Goal: Information Seeking & Learning: Learn about a topic

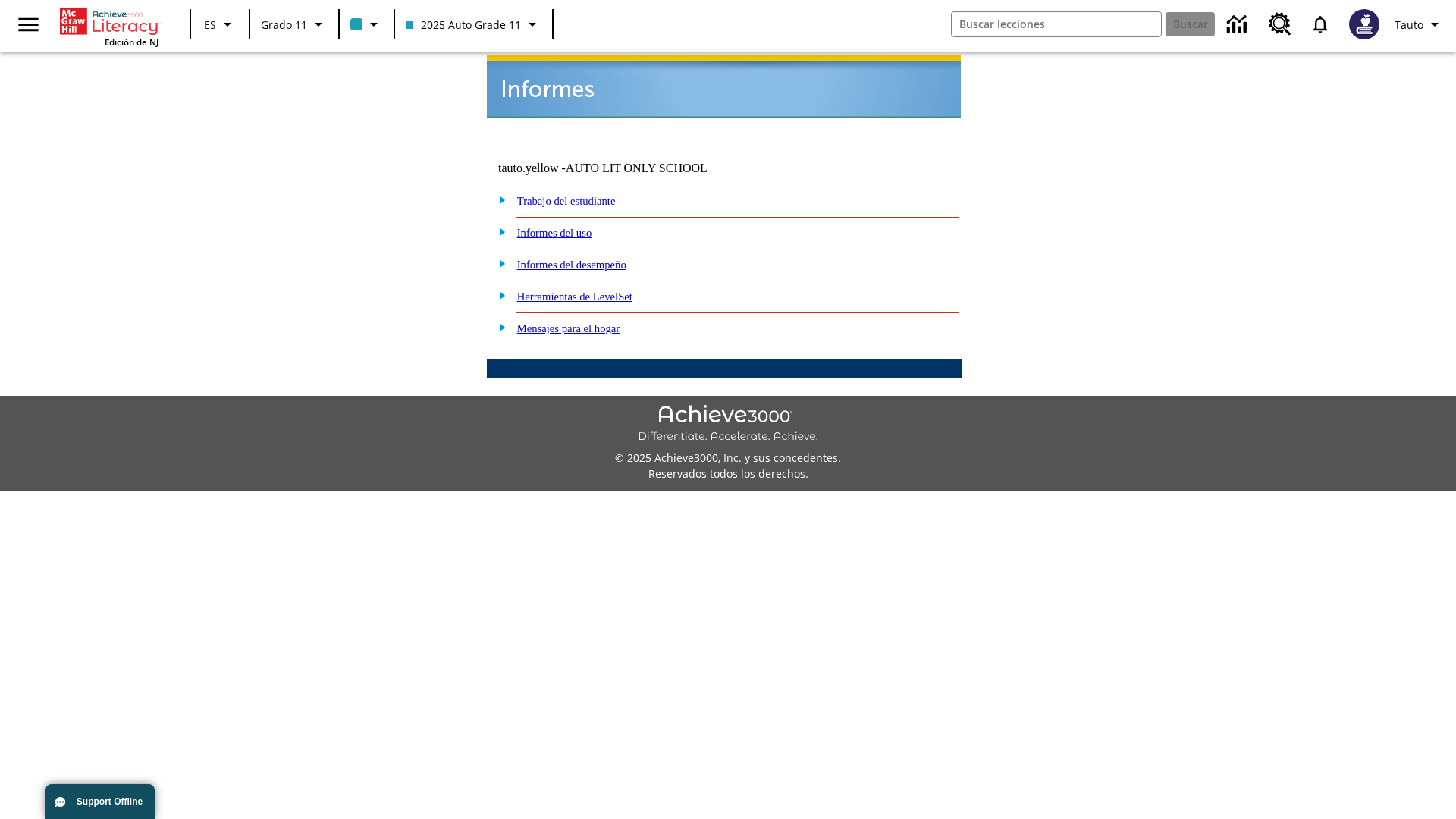
click at [567, 227] on link "Informes del uso" at bounding box center [555, 232] width 75 height 12
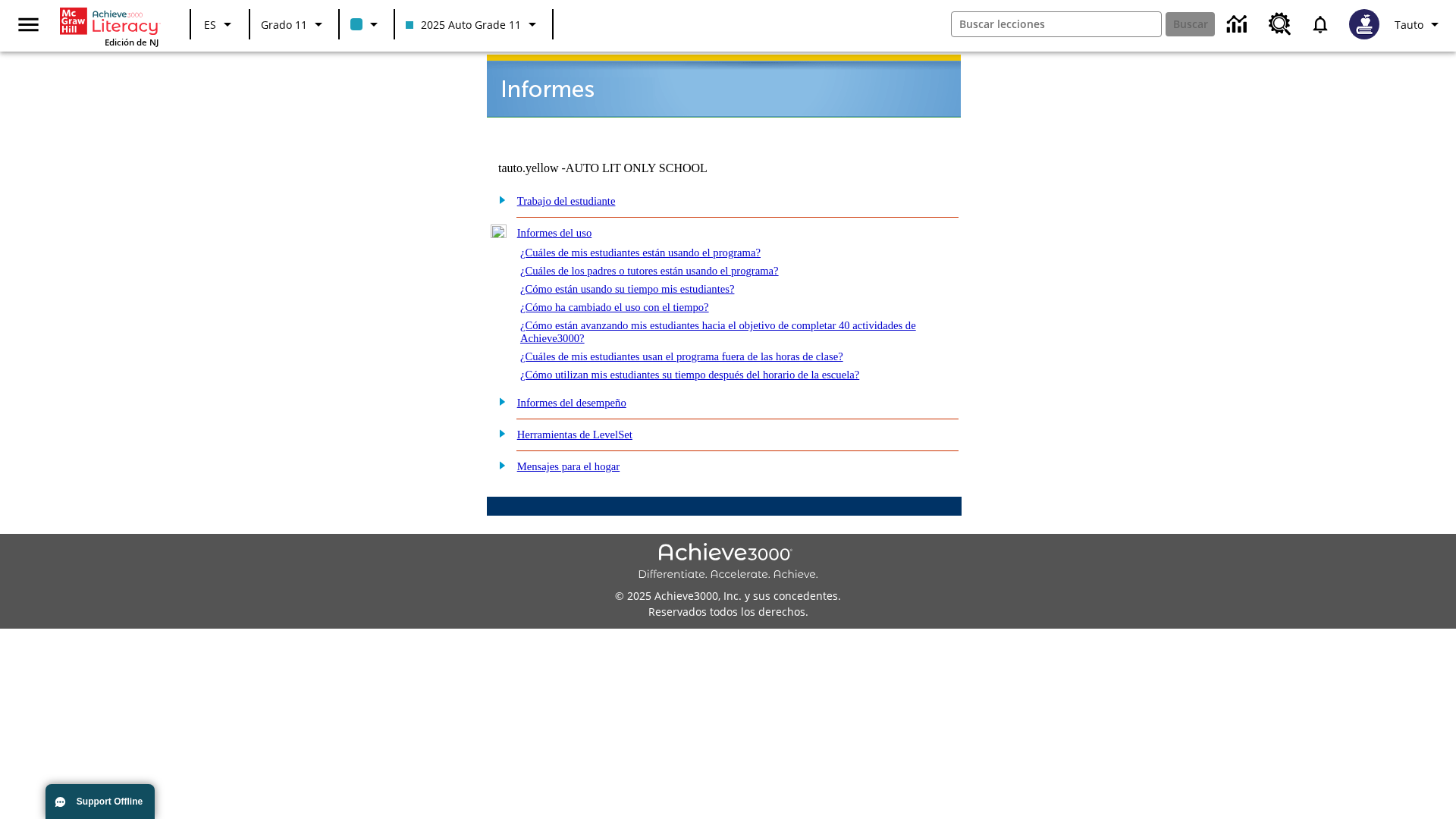
click at [661, 246] on link "¿Cuáles de mis estudiantes están usando el programa?" at bounding box center [640, 252] width 240 height 12
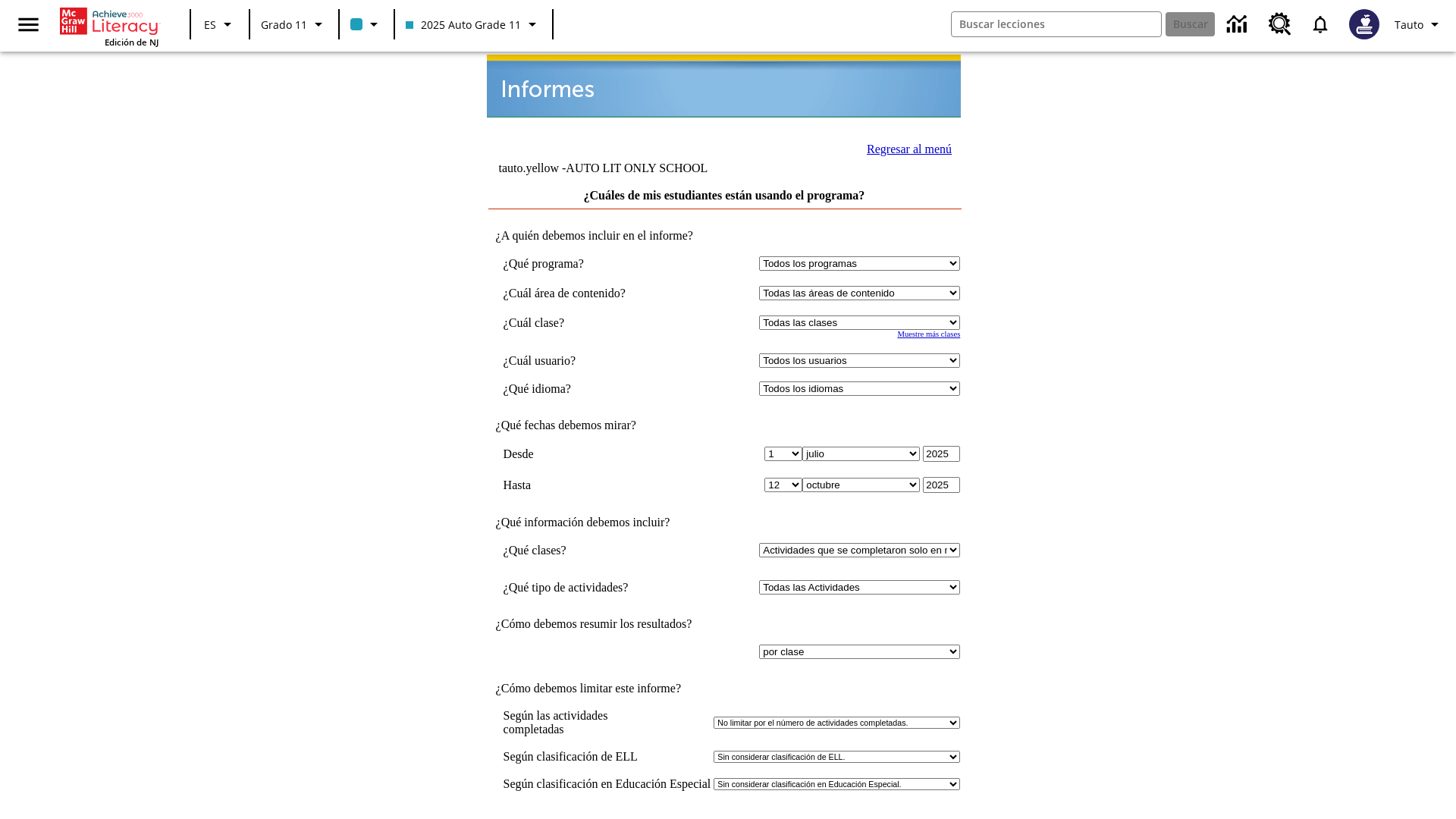
click at [863, 316] on select "Seleccionar una clase: Todas las clases 2025 Auto Grade 11 205 Auto Grade 11 Sa…" at bounding box center [860, 323] width 201 height 15
select select "11133141"
click at [863, 353] on select "Todos los usuarios Puma, Sautoen Puma, Sautoes Puma, Sautoss Twoclasses, Sautoe…" at bounding box center [860, 361] width 201 height 15
select select "21437114"
click at [725, 818] on input "Ver Informe" at bounding box center [724, 835] width 70 height 16
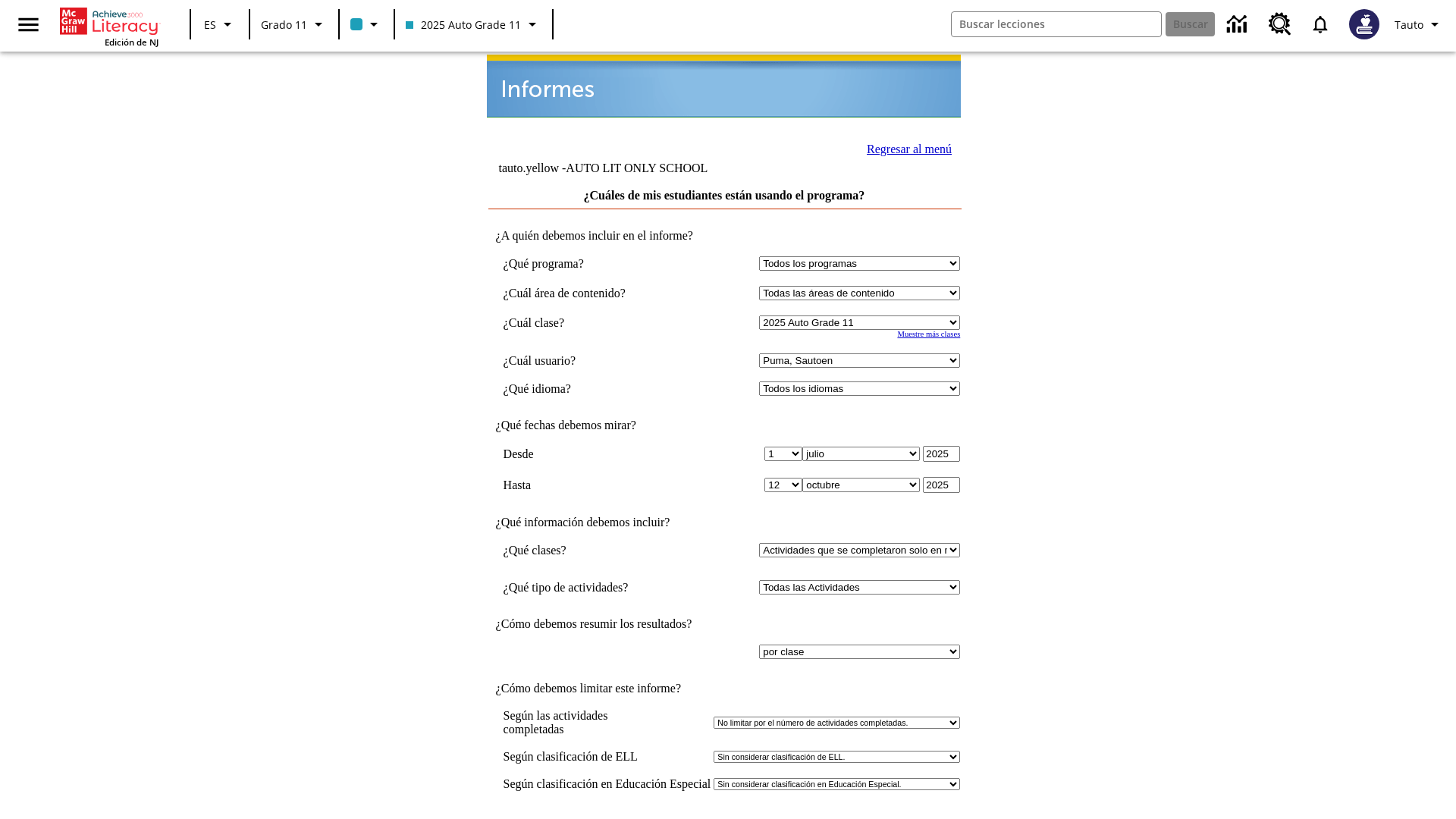
click at [905, 147] on link "Regresar al menú" at bounding box center [910, 149] width 85 height 13
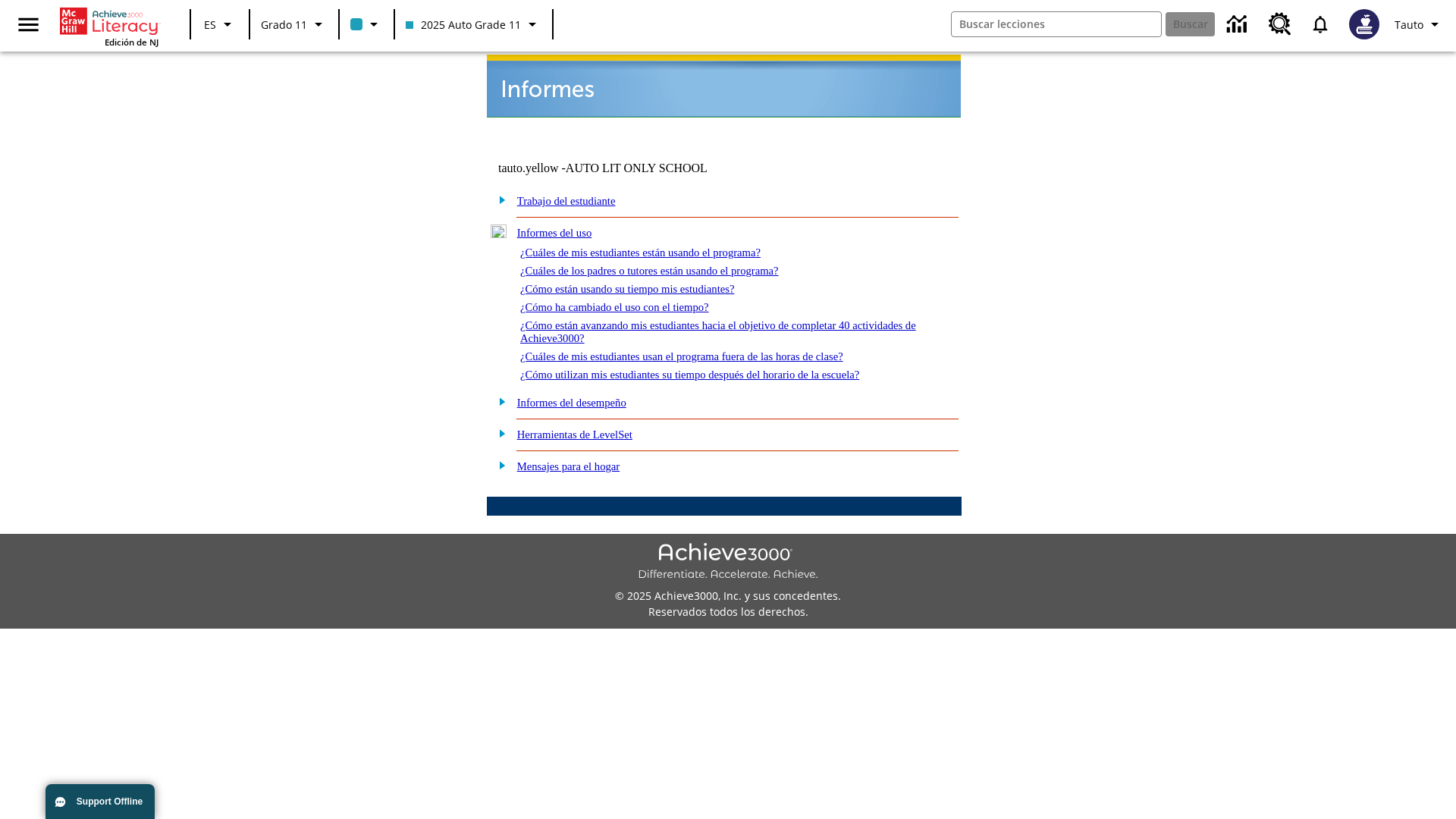
click at [671, 265] on link "¿Cuáles de los padres o tutores están usando el programa?" at bounding box center [649, 271] width 258 height 12
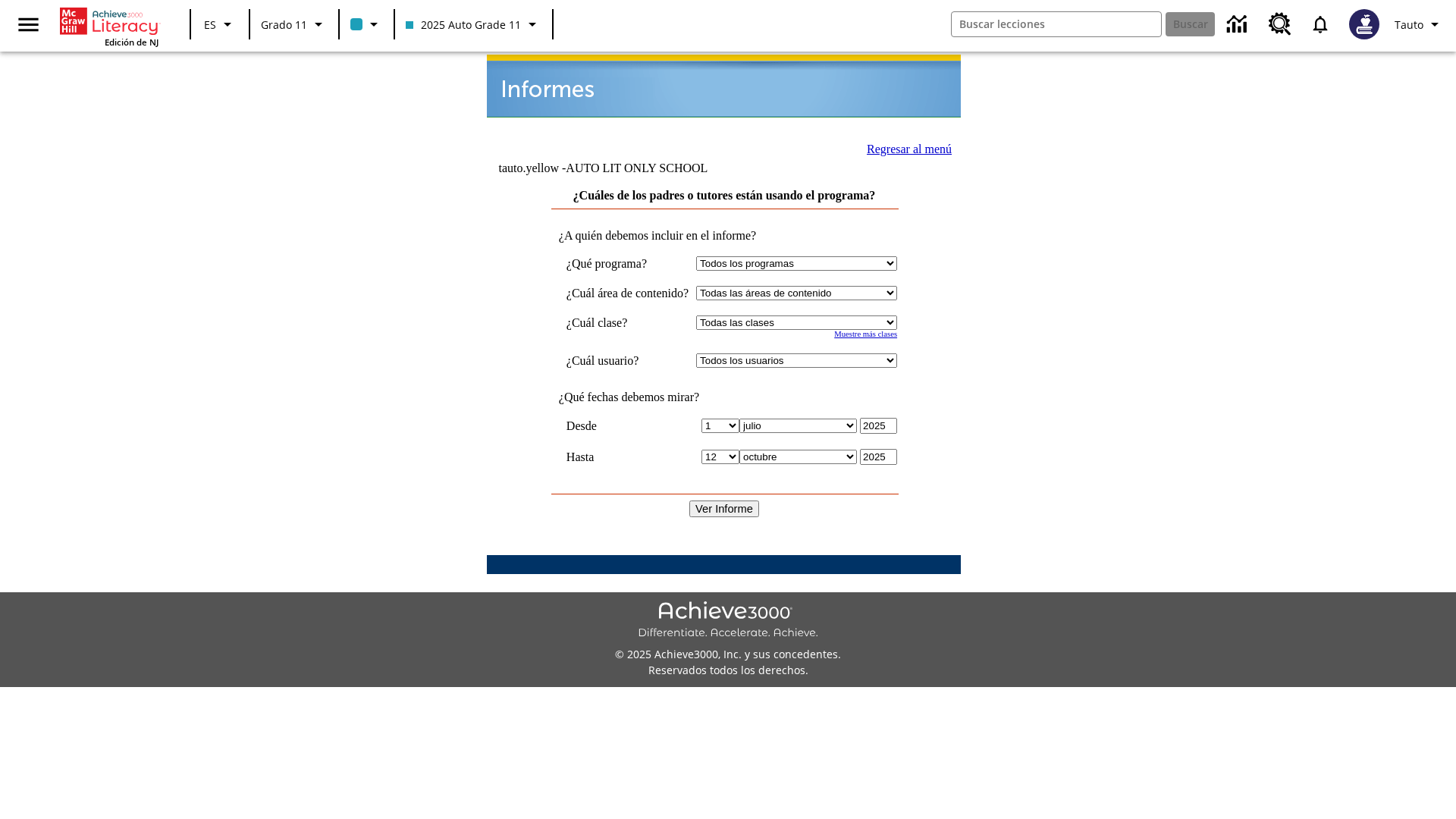
click at [811, 316] on select "Seleccionar una clase: Todas las clases 2025 Auto Grade 11 205 Auto Grade 11 Sa…" at bounding box center [797, 323] width 201 height 15
select select "11133141"
click at [811, 353] on select "Todos los usuarios Puma, Sautoen Puma, Sautoes Puma, Sautoss Twoclasses, Sautoe…" at bounding box center [797, 361] width 201 height 15
select select "21437114"
click at [725, 501] on input "Ver Informe" at bounding box center [724, 509] width 70 height 16
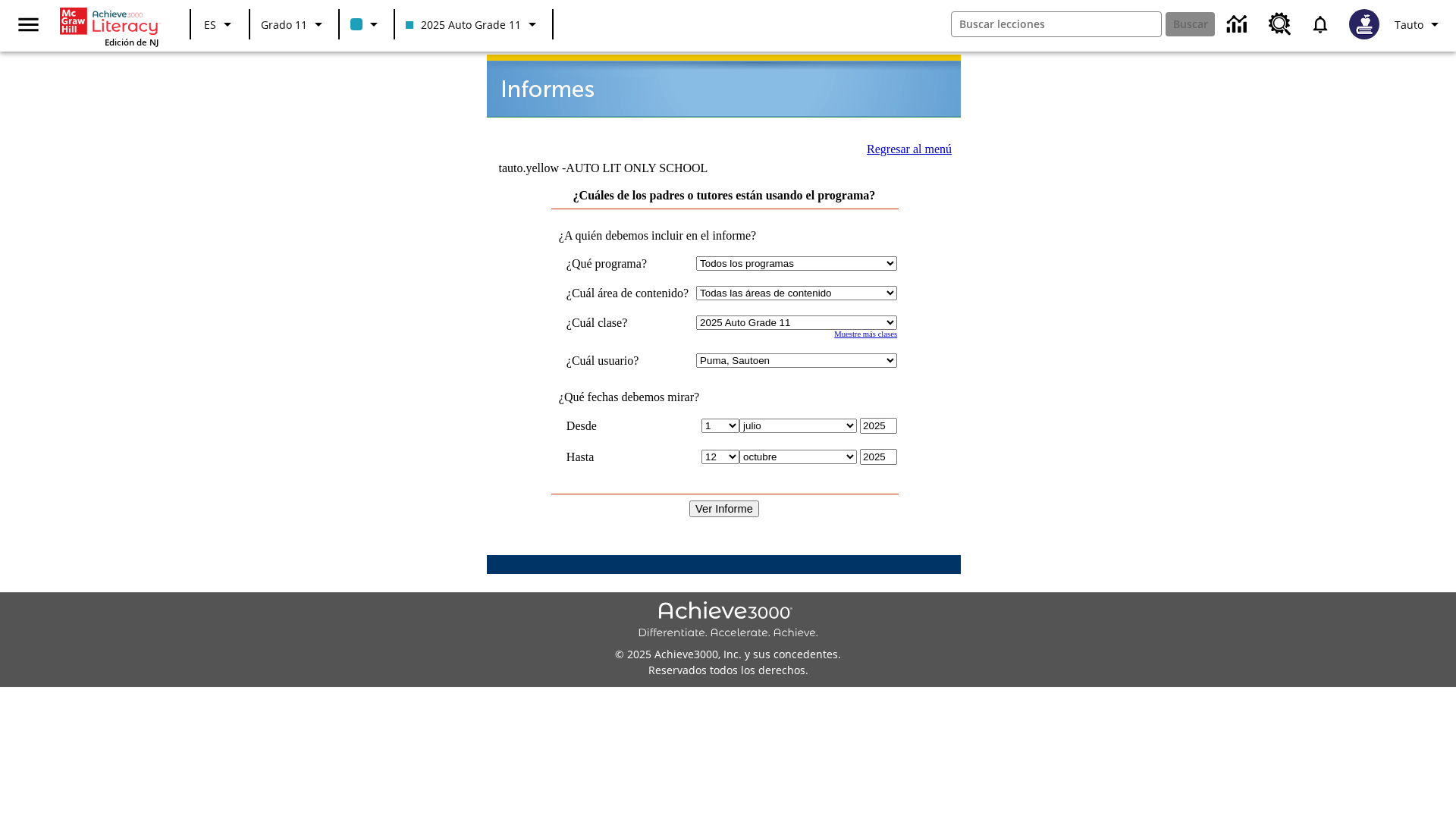
click at [903, 147] on link "Regresar al menú" at bounding box center [910, 149] width 85 height 13
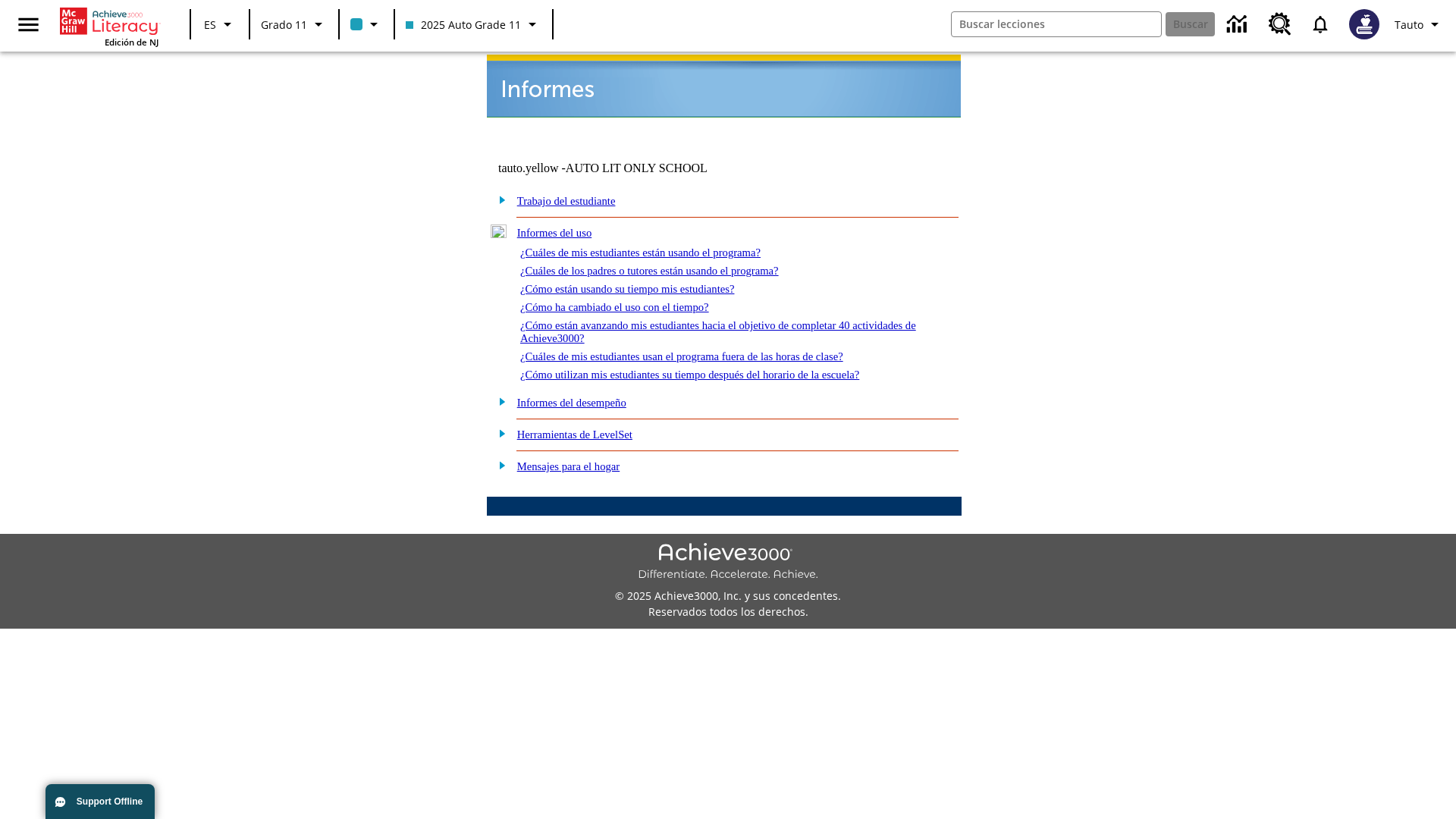
click at [645, 283] on link "¿Cómo están usando su tiempo mis estudiantes?" at bounding box center [627, 289] width 214 height 12
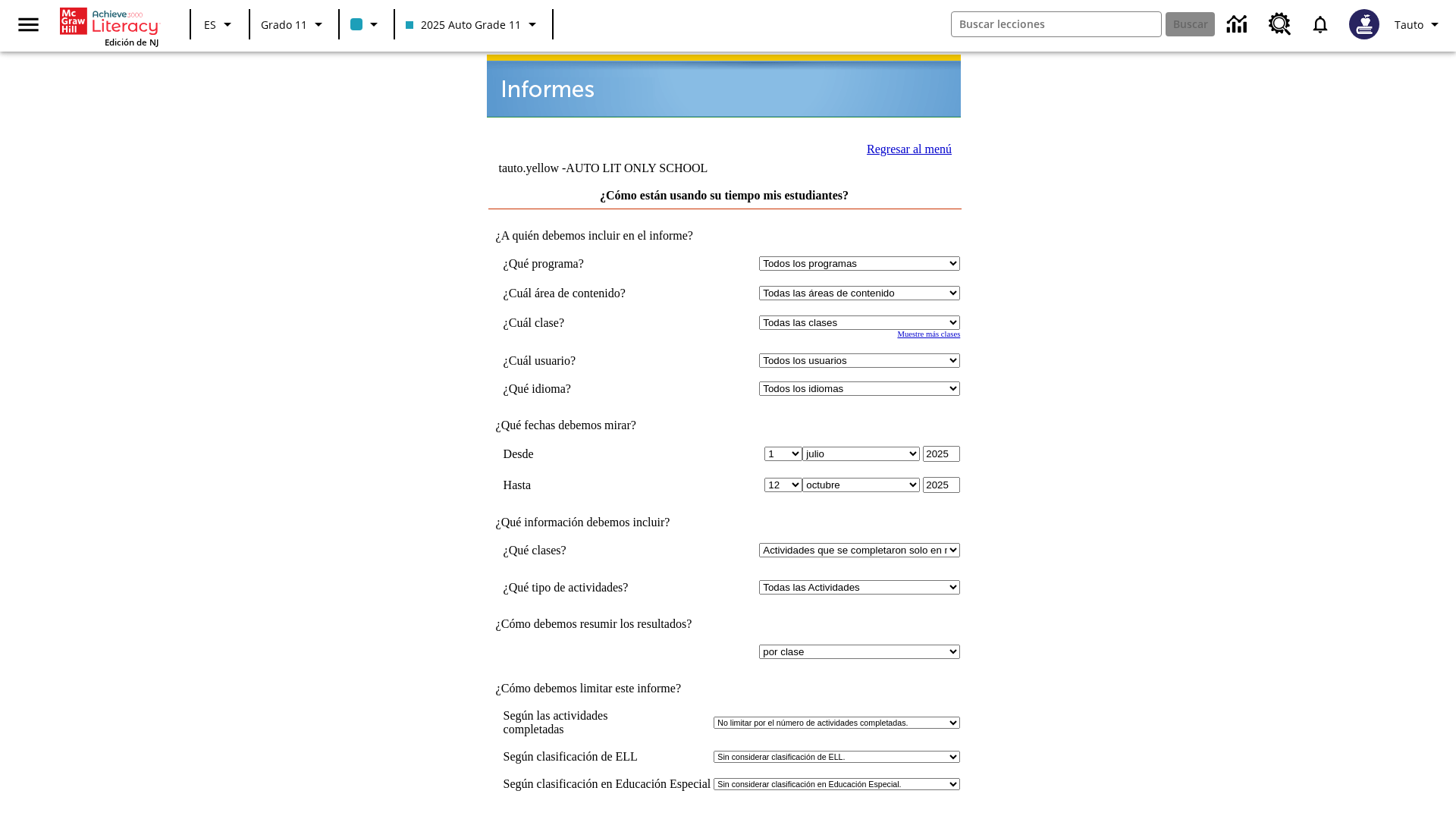
select select "11133141"
click at [863, 353] on select "Todos los usuarios Puma, Sautoen Puma, Sautoes Puma, Sautoss Twoclasses, Sautoe…" at bounding box center [860, 361] width 201 height 15
select select "21437114"
click at [725, 818] on input "Ver Informe" at bounding box center [724, 835] width 70 height 16
click at [905, 147] on link "Regresar al menú" at bounding box center [910, 149] width 85 height 13
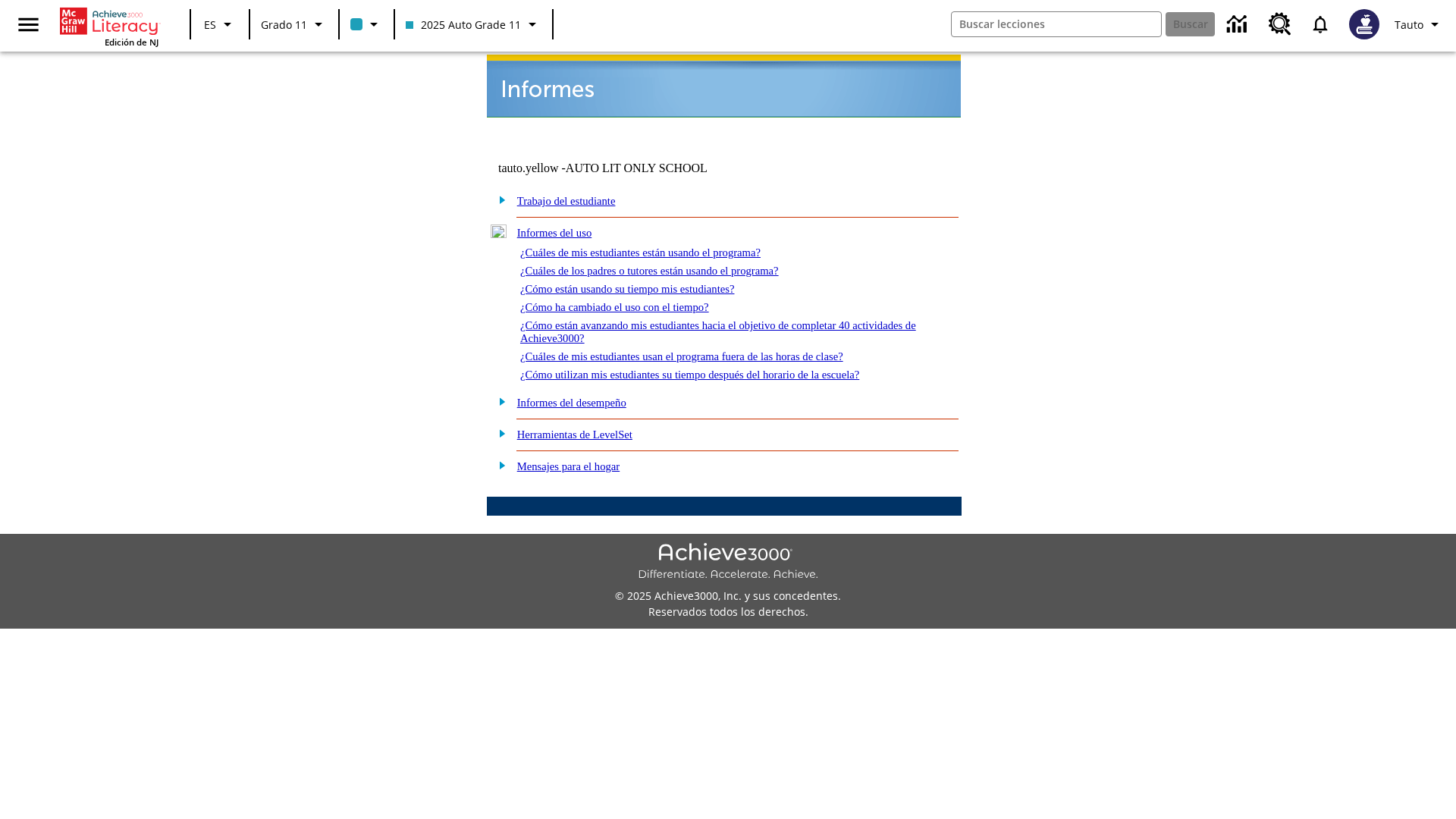
click at [628, 301] on link "¿Cómo ha cambiado el uso con el tiempo?" at bounding box center [614, 307] width 189 height 12
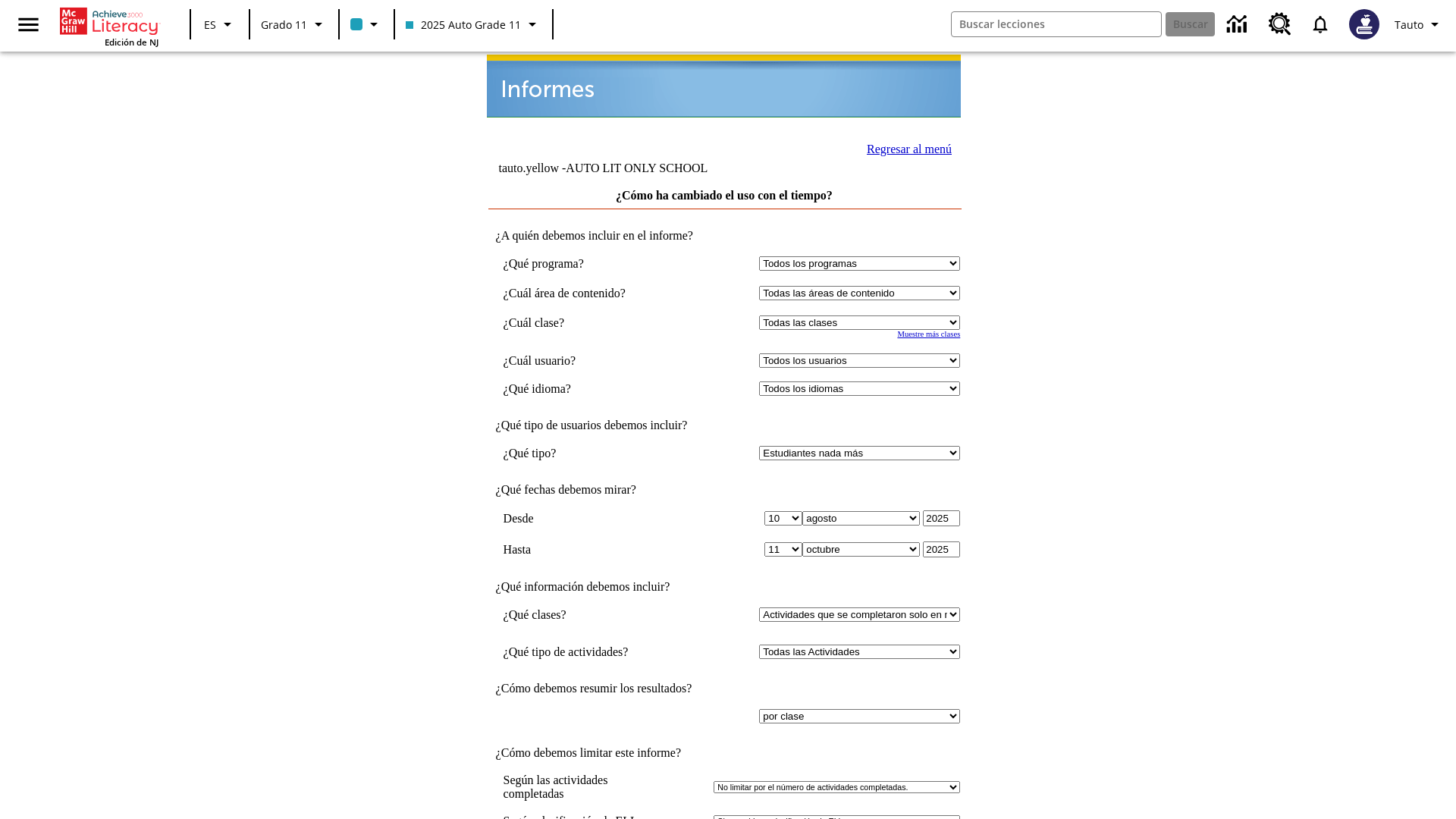
click at [863, 316] on select "Seleccionar una clase: Todas las clases 2025 Auto Grade 11 205 Auto Grade 11 Sa…" at bounding box center [860, 323] width 201 height 15
select select "11133141"
click at [863, 353] on select "Todos los usuarios Puma, Sautoen Puma, Sautoes Puma, Sautoss Twoclasses, Sautoe…" at bounding box center [860, 361] width 201 height 15
select select "21437114"
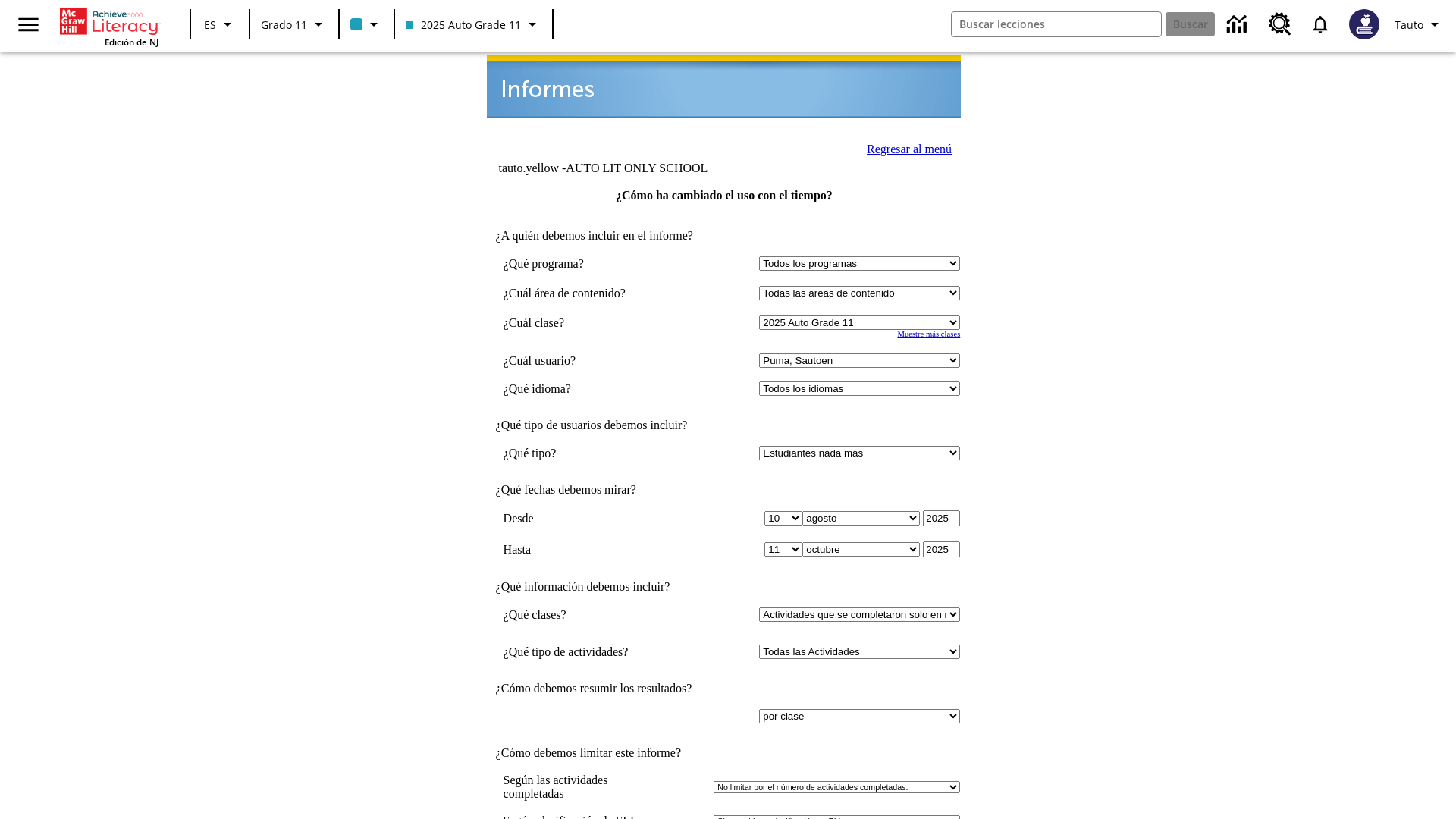
click at [905, 147] on link "Regresar al menú" at bounding box center [910, 149] width 85 height 13
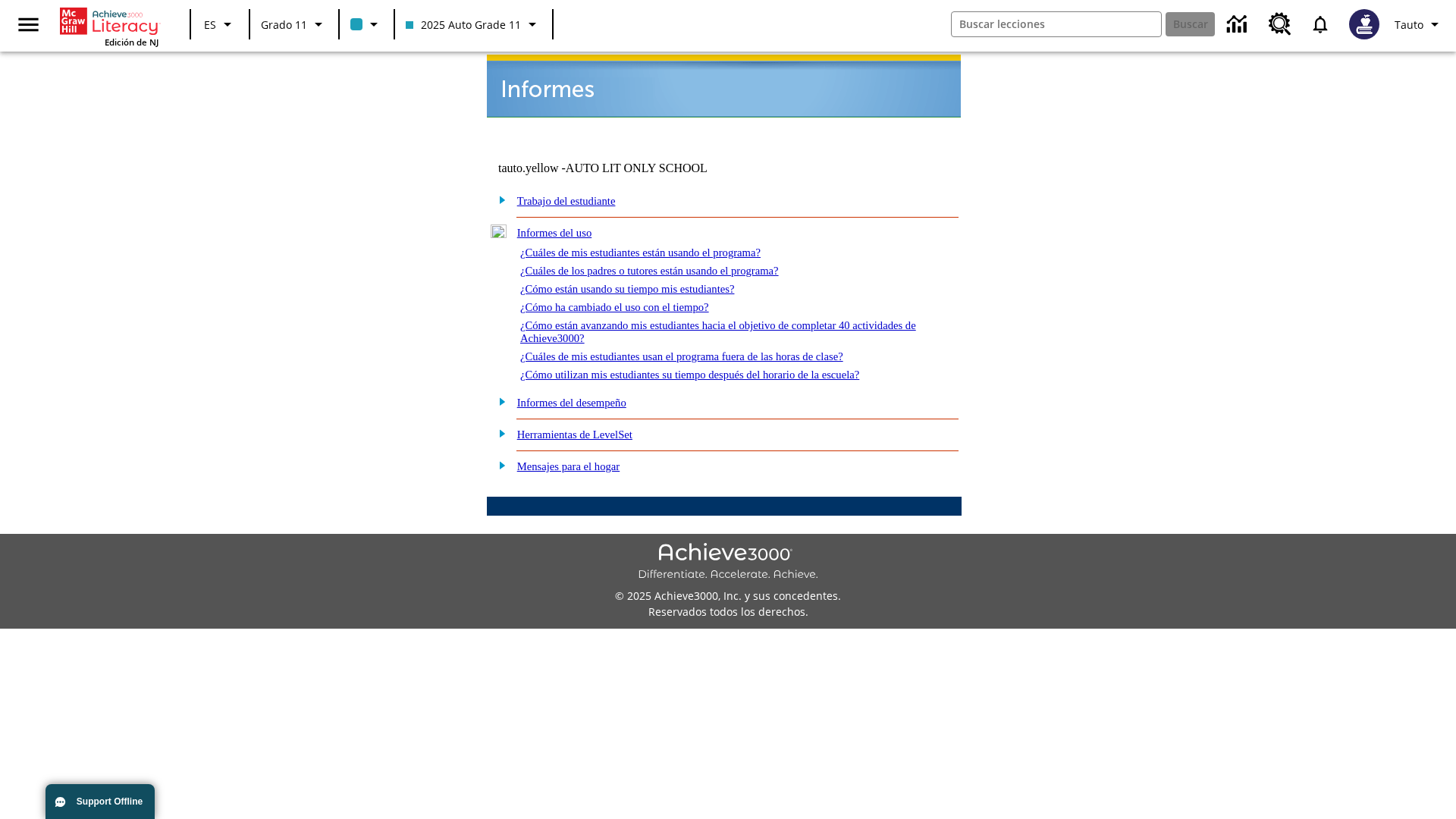
click at [712, 319] on link "¿Cómo están avanzando mis estudiantes hacia el objetivo de completar 40 activid…" at bounding box center [718, 331] width 396 height 25
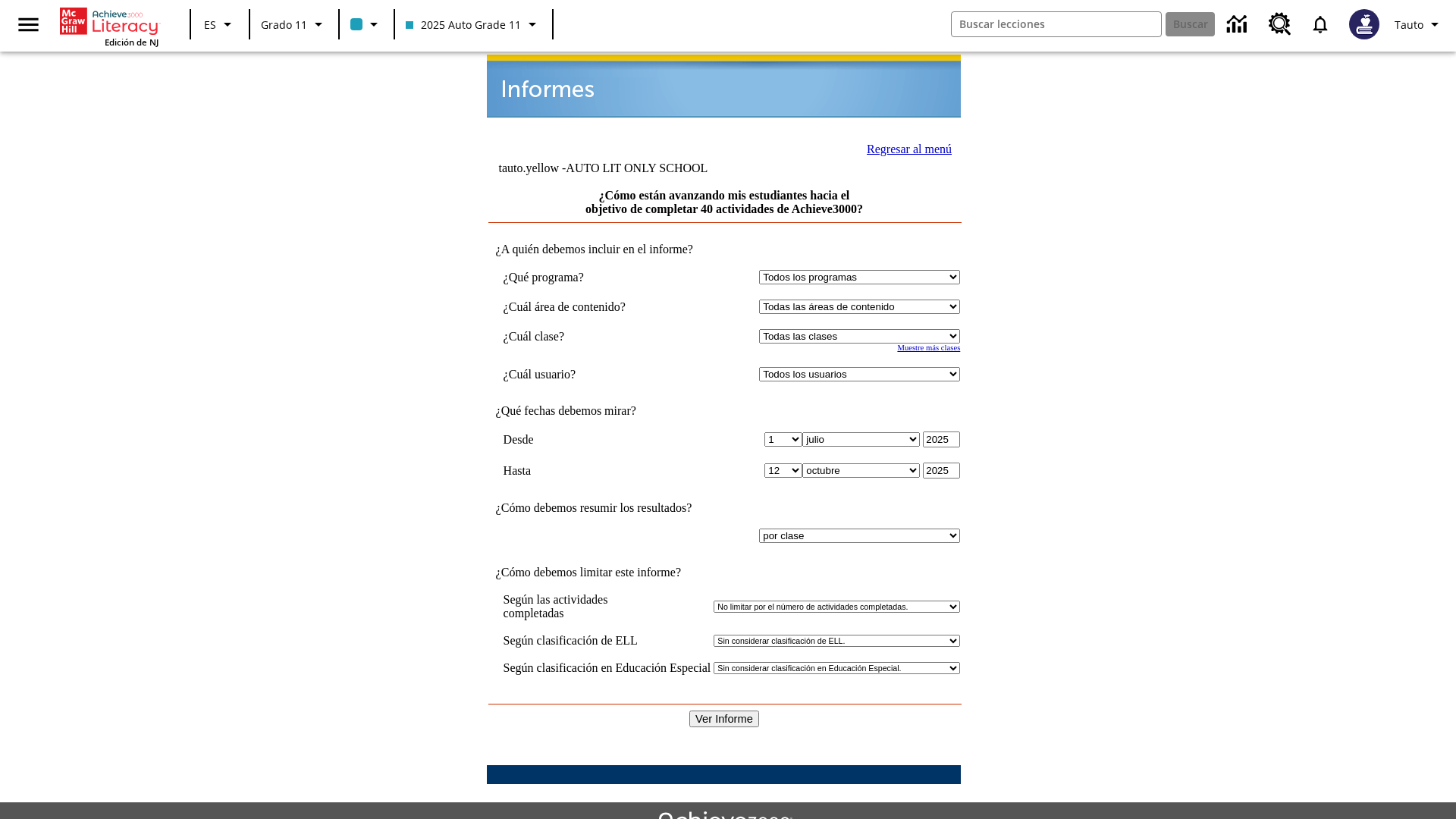
click at [863, 329] on select "Seleccionar una clase: Todas las clases 2025 Auto Grade 11 205 Auto Grade 11 Sa…" at bounding box center [860, 336] width 201 height 15
select select "11133141"
select select "21437114"
click at [725, 711] on input "Ver Informe" at bounding box center [724, 719] width 70 height 16
click at [905, 147] on link "Regresar al menú" at bounding box center [910, 149] width 85 height 13
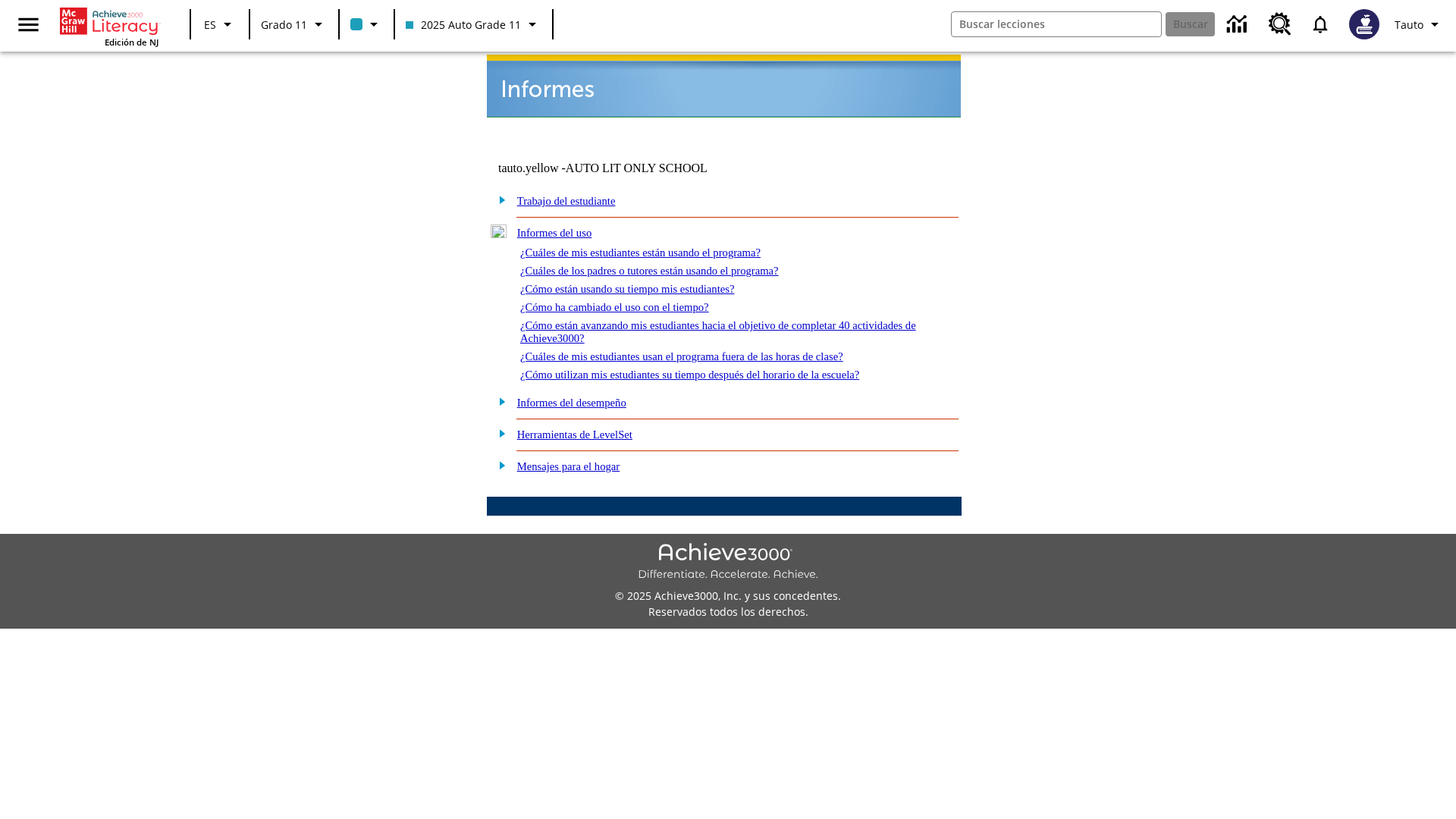
click at [709, 350] on link "¿Cuáles de mis estudiantes usan el programa fuera de las horas de clase?" at bounding box center [681, 356] width 323 height 12
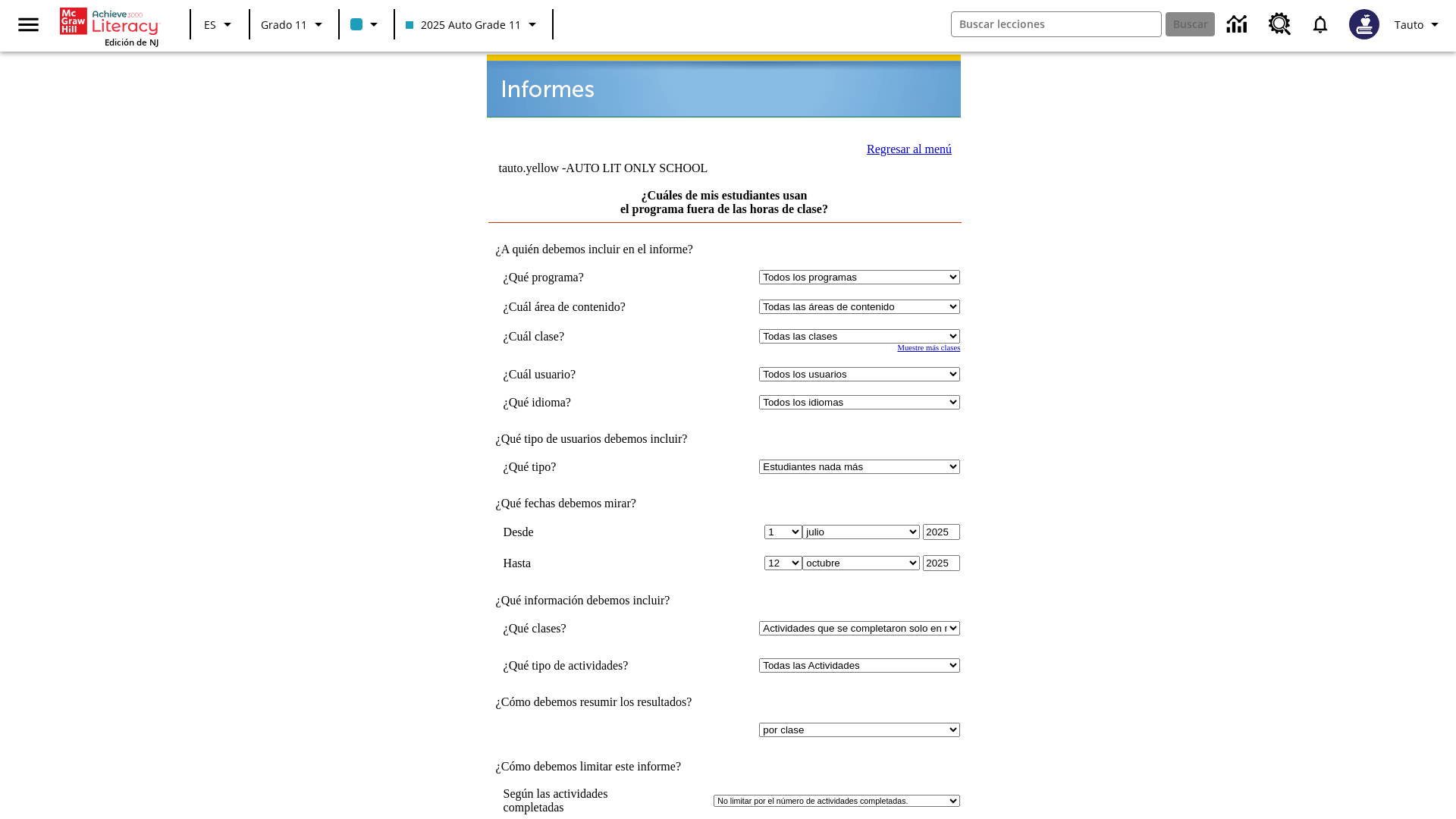
click at [863, 329] on select "Seleccionar una clase: Todas las clases 2025 Auto Grade 11 205 Auto Grade 11 Sa…" at bounding box center [860, 336] width 201 height 15
select select "11133141"
select select "21437114"
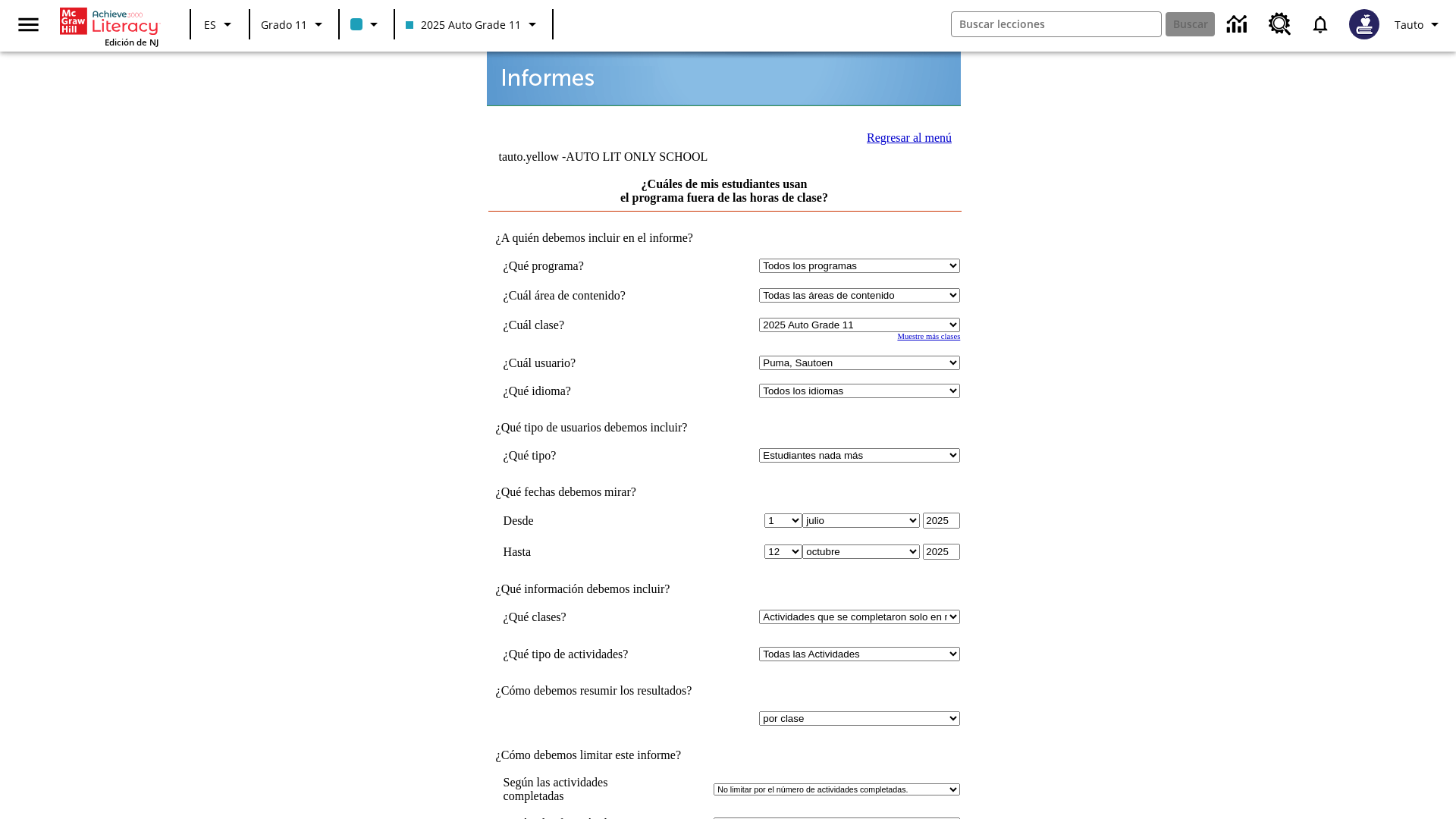
click at [905, 136] on link "Regresar al menú" at bounding box center [910, 137] width 85 height 13
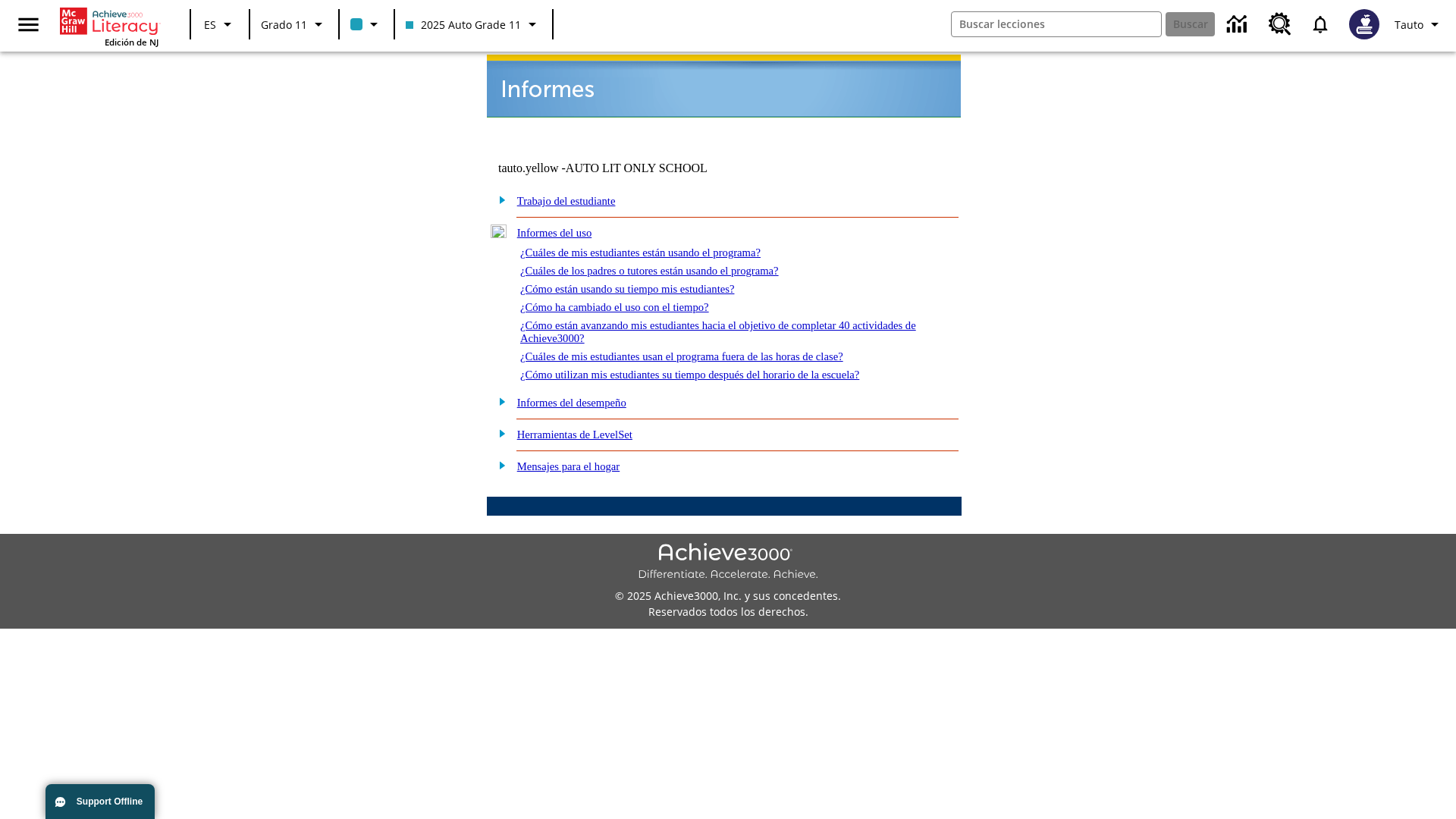
click at [716, 369] on link "¿Cómo utilizan mis estudiantes su tiempo después del horario de la escuela?" at bounding box center [690, 375] width 339 height 12
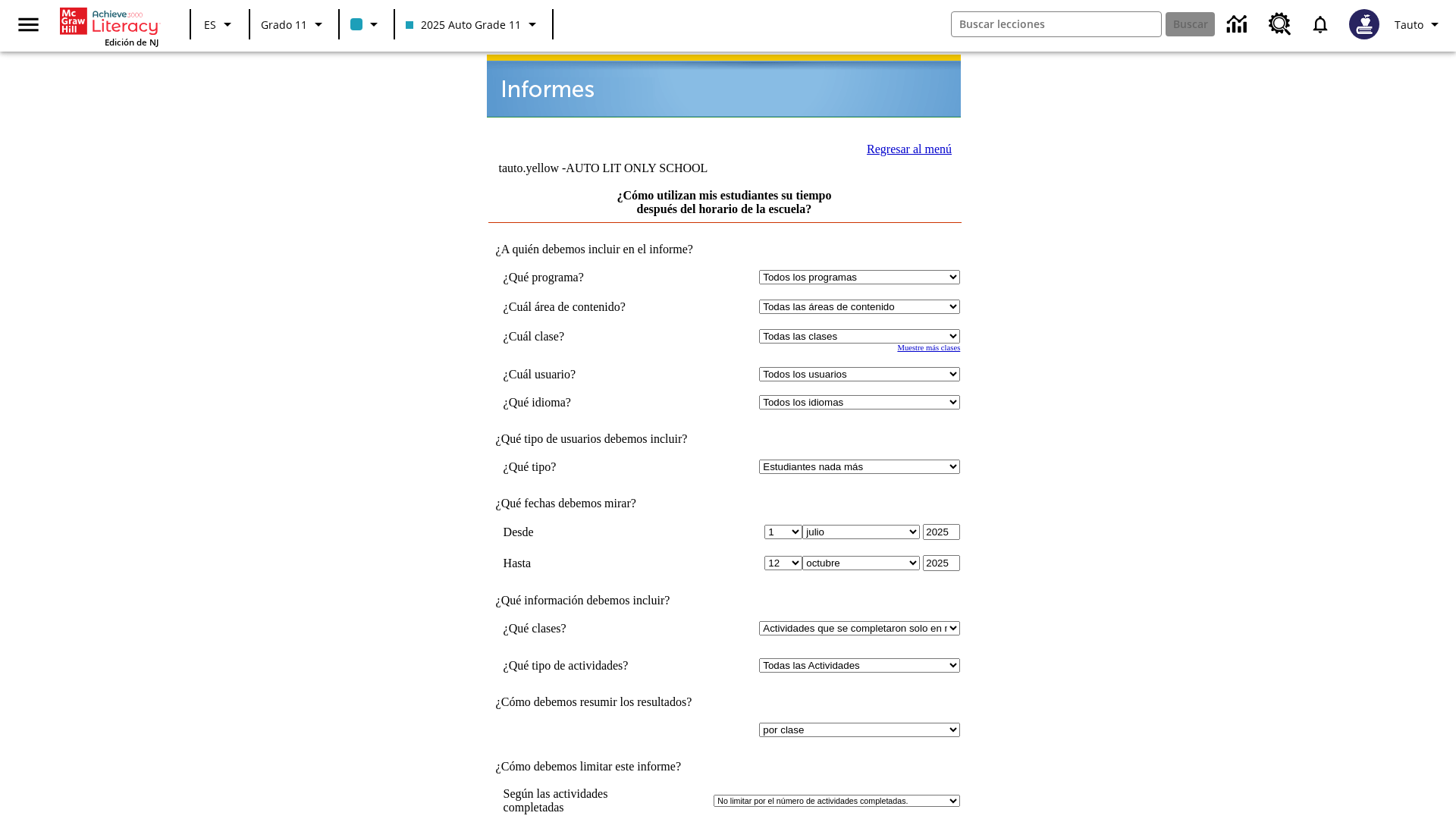
select select "11133141"
select select "21437114"
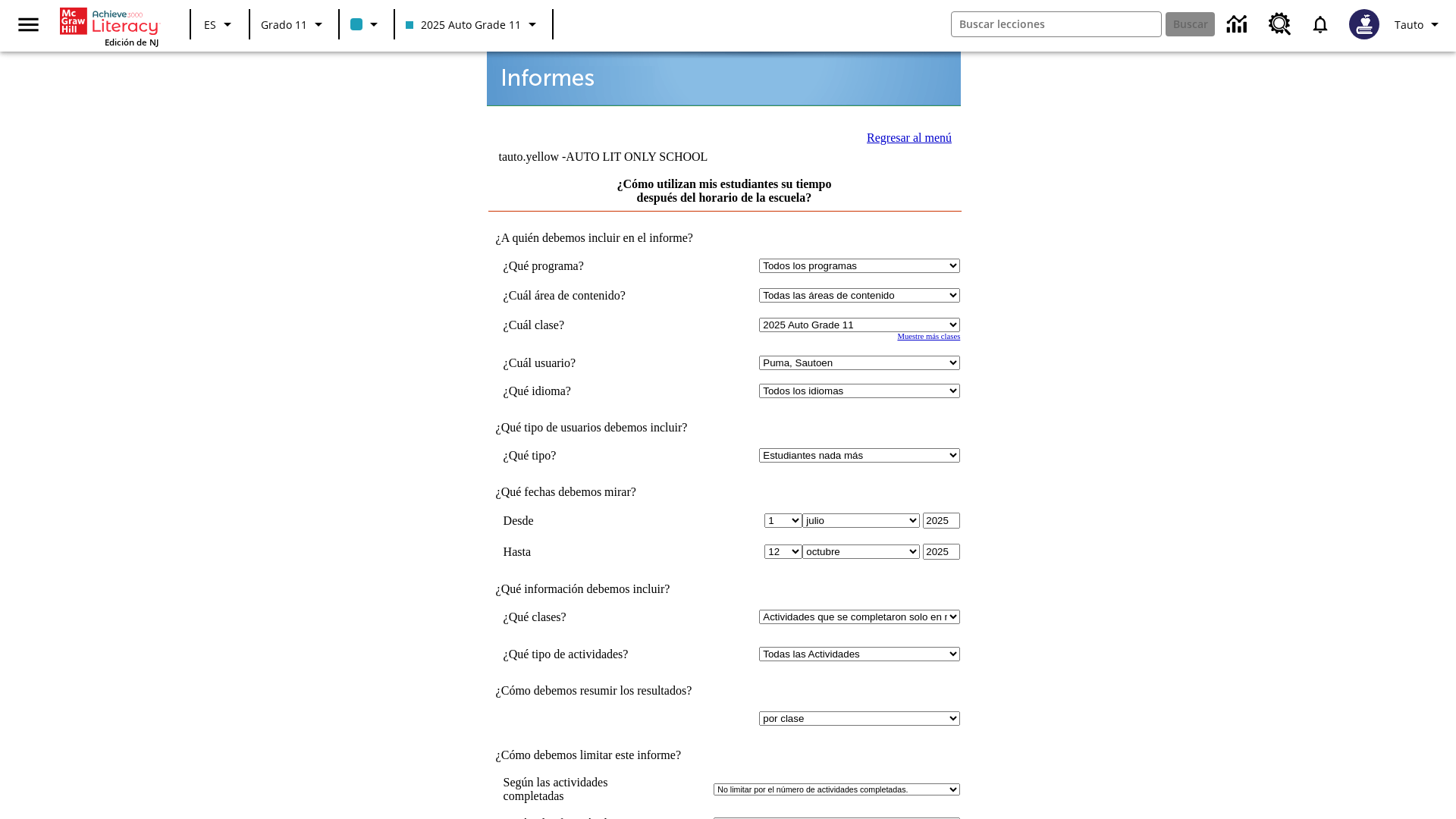
click at [905, 136] on link "Regresar al menú" at bounding box center [910, 137] width 85 height 13
